Goal: Check status: Check status

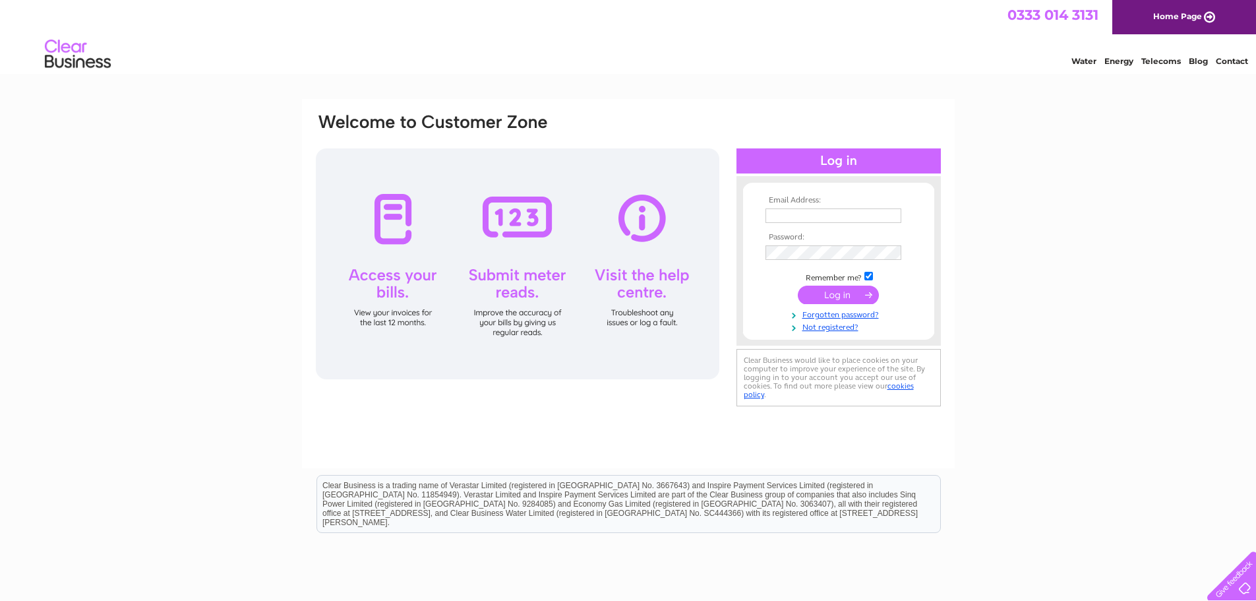
type input "[EMAIL_ADDRESS][DOMAIN_NAME]"
click at [838, 295] on input "submit" at bounding box center [838, 295] width 81 height 18
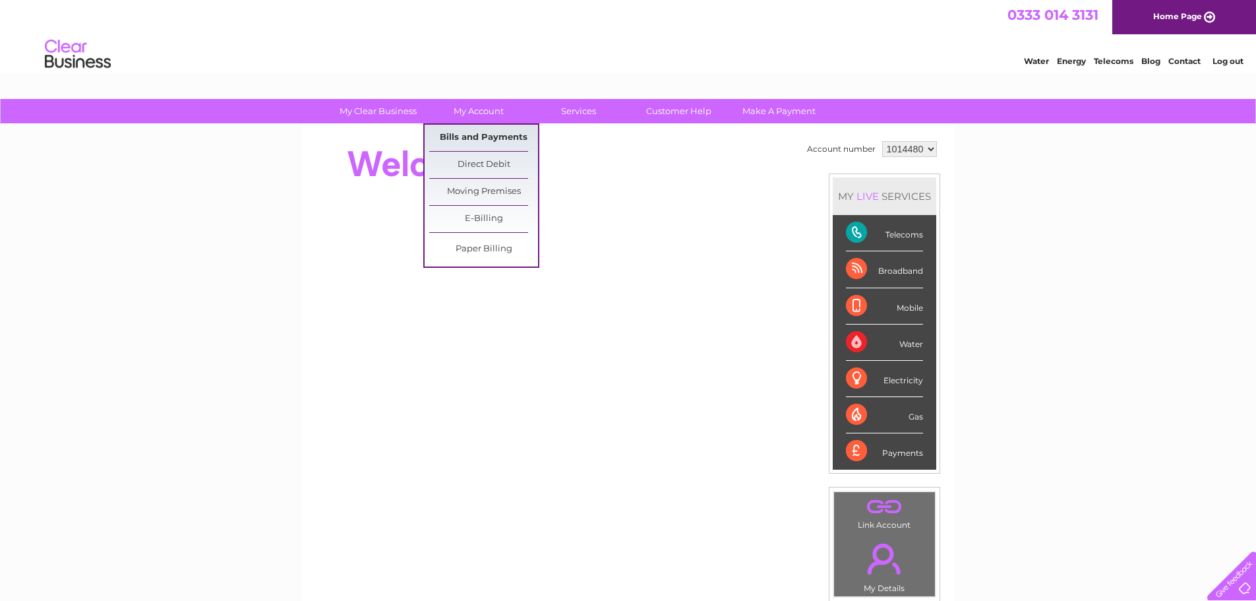
click at [471, 135] on link "Bills and Payments" at bounding box center [483, 138] width 109 height 26
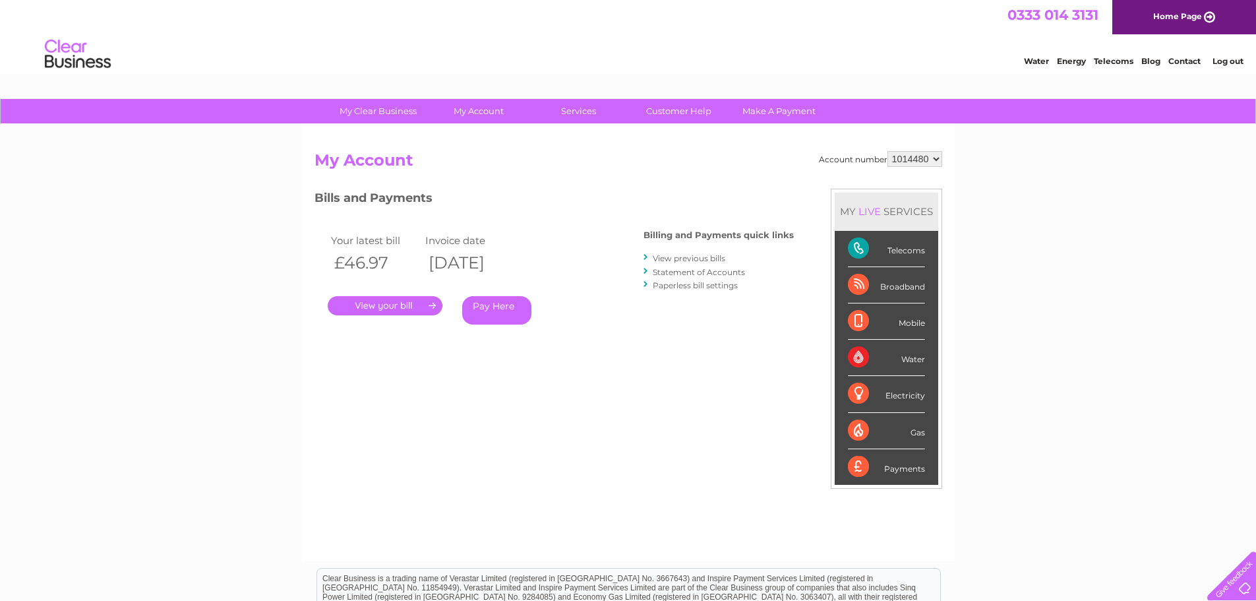
click at [392, 301] on link "." at bounding box center [385, 305] width 115 height 19
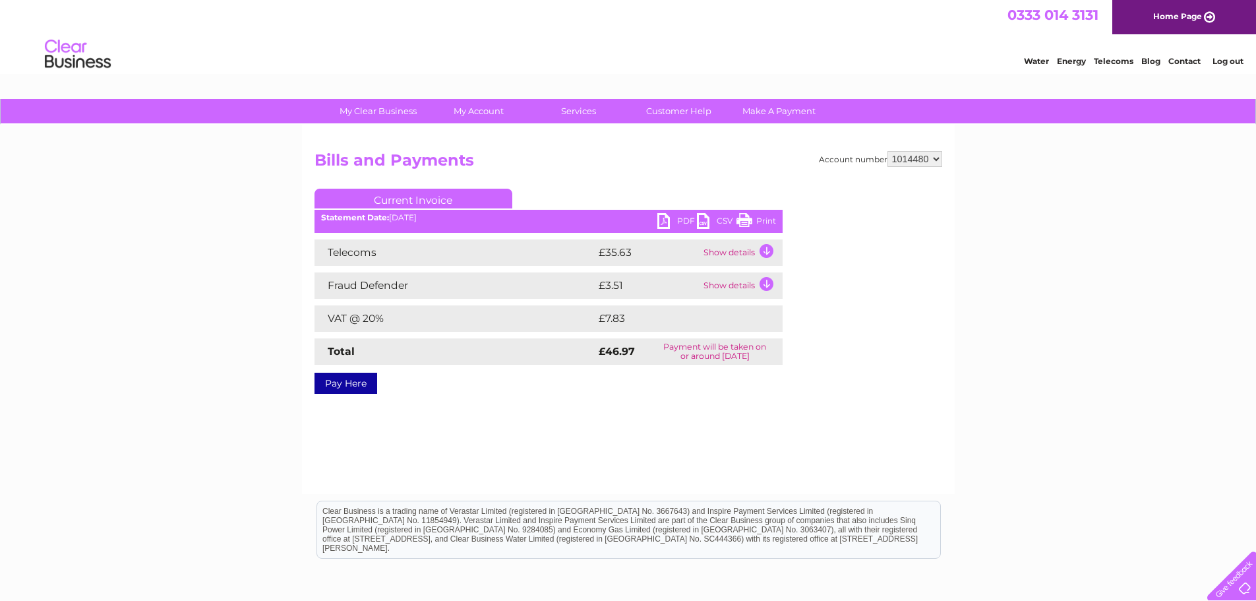
click at [665, 219] on link "PDF" at bounding box center [677, 222] width 40 height 19
